Goal: Check status: Check status

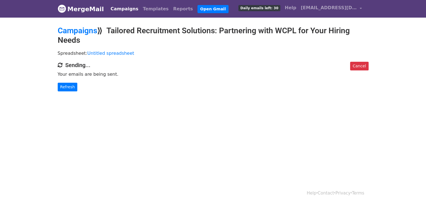
scroll to position [1, 0]
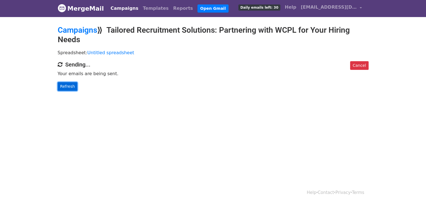
click at [74, 89] on link "Refresh" at bounding box center [68, 86] width 20 height 9
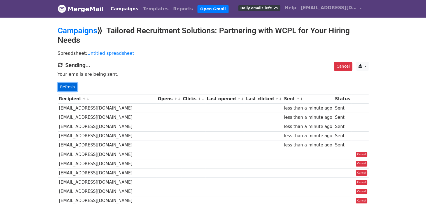
click at [67, 88] on link "Refresh" at bounding box center [68, 87] width 20 height 9
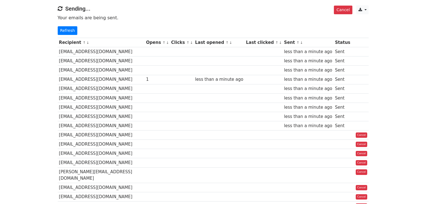
scroll to position [78, 0]
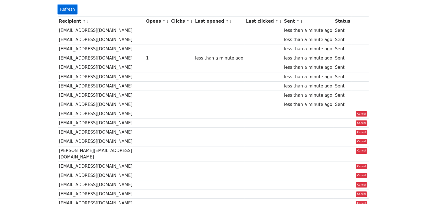
click at [69, 10] on link "Refresh" at bounding box center [68, 9] width 20 height 9
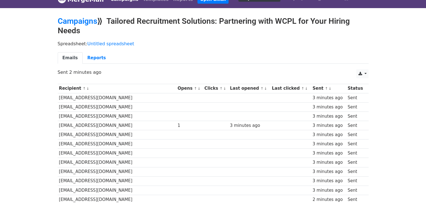
scroll to position [2, 0]
